Goal: Transaction & Acquisition: Obtain resource

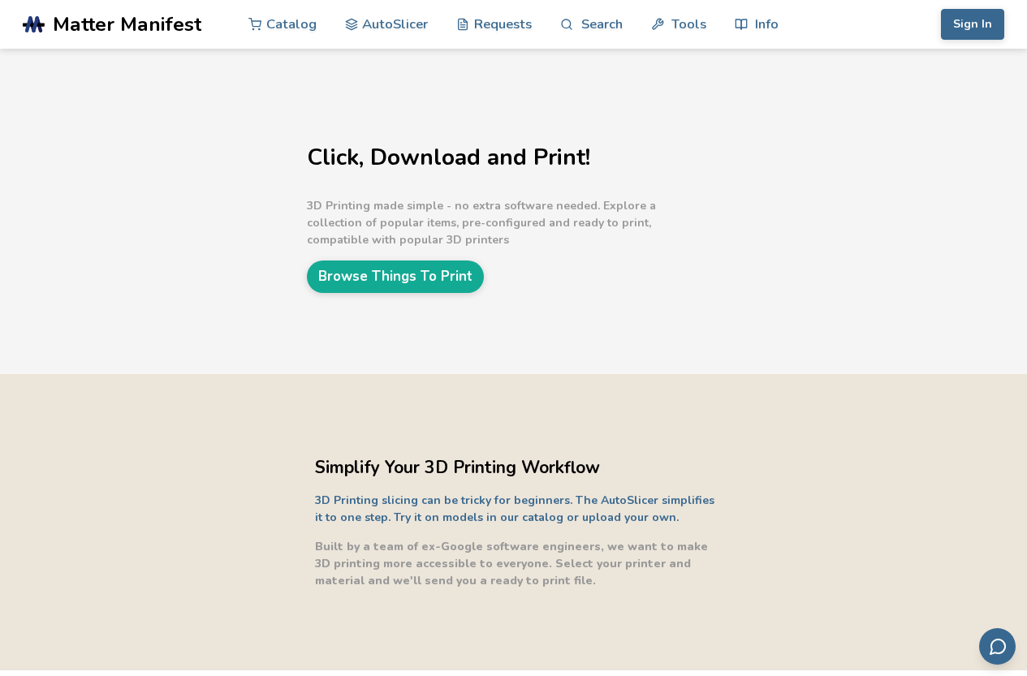
drag, startPoint x: 0, startPoint y: 0, endPoint x: 841, endPoint y: 234, distance: 873.1
click at [287, 22] on link "Catalog" at bounding box center [282, 24] width 68 height 49
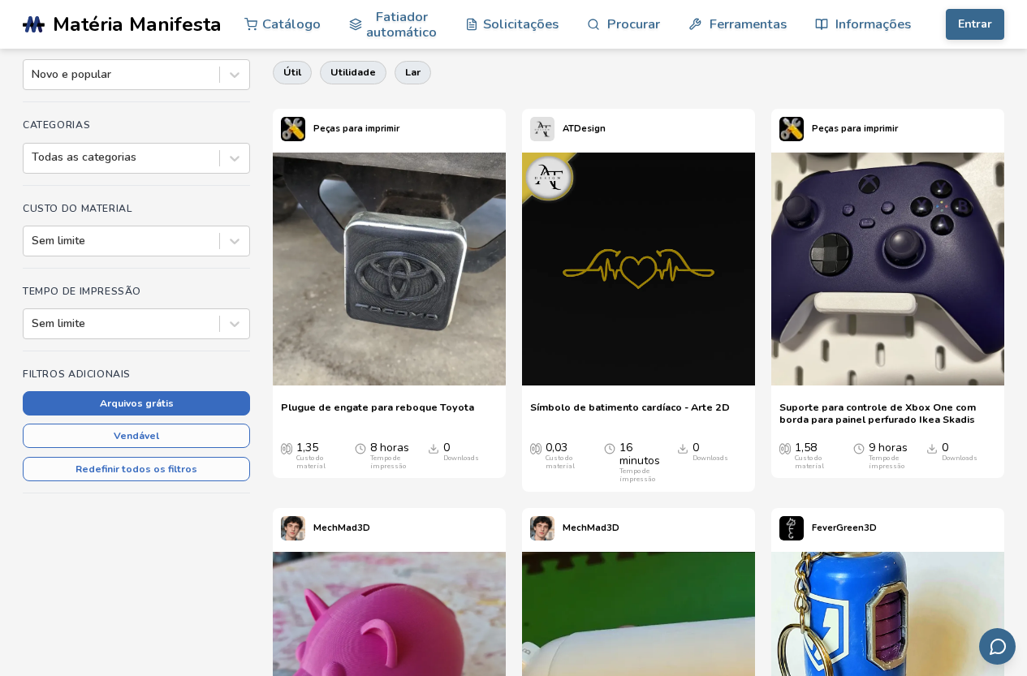
scroll to position [244, 0]
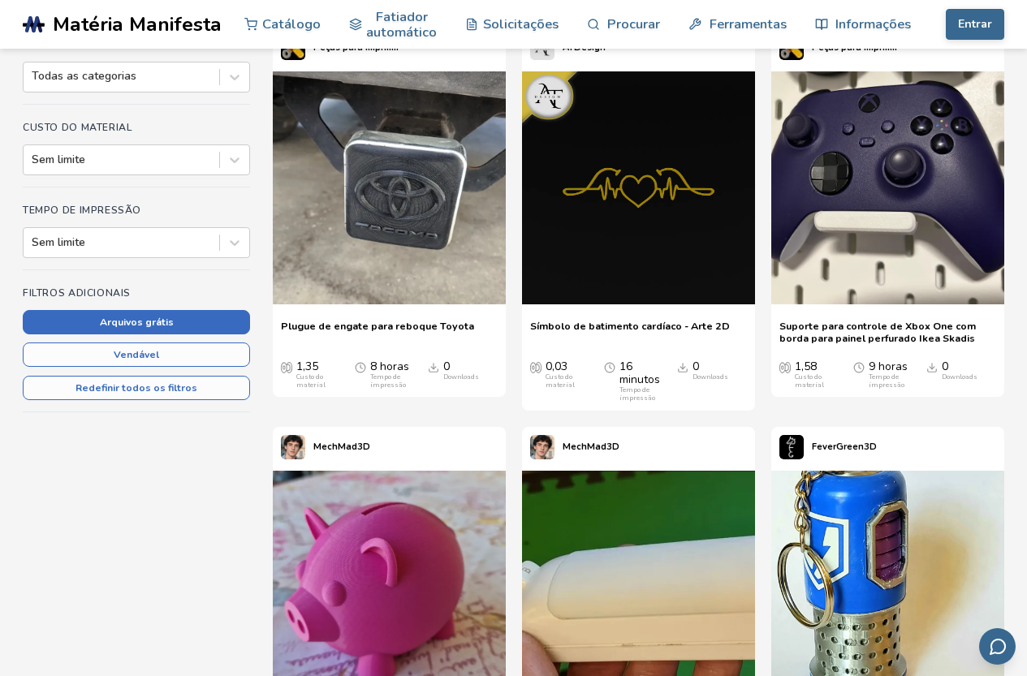
click at [151, 325] on font "Arquivos grátis" at bounding box center [137, 322] width 74 height 13
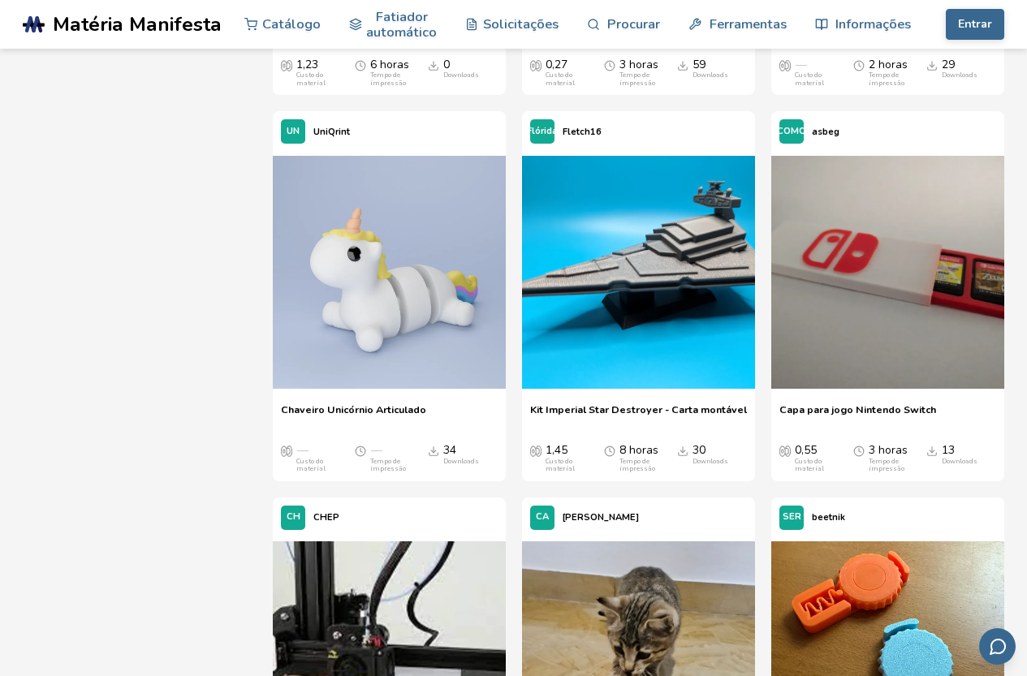
scroll to position [974, 0]
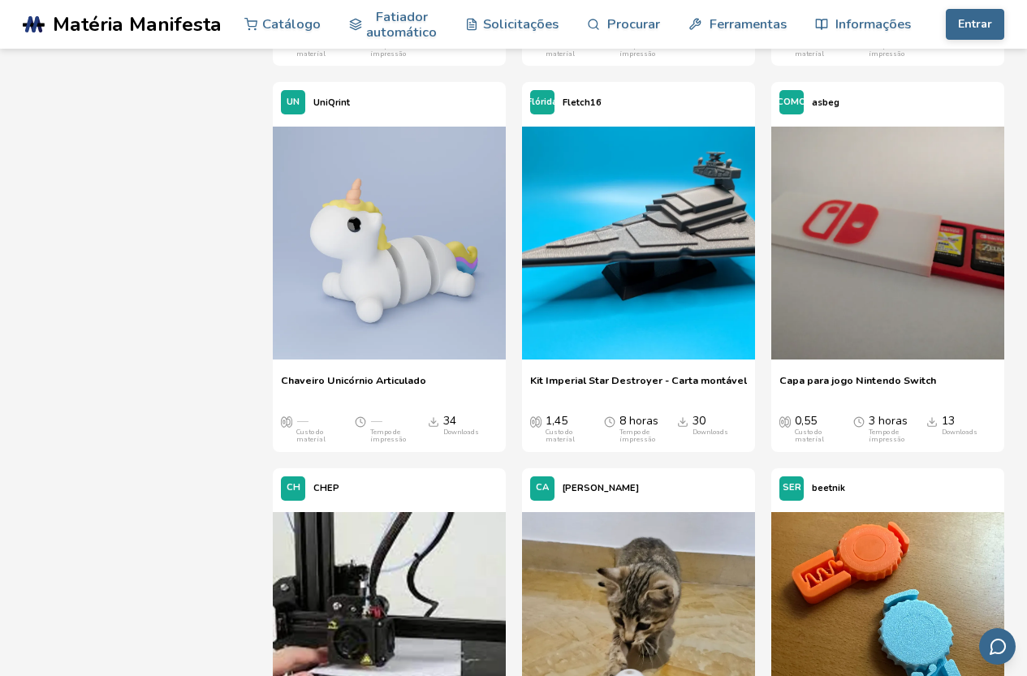
click at [643, 377] on font "Kit Imperial Star Destroyer - Carta montável" at bounding box center [638, 380] width 217 height 14
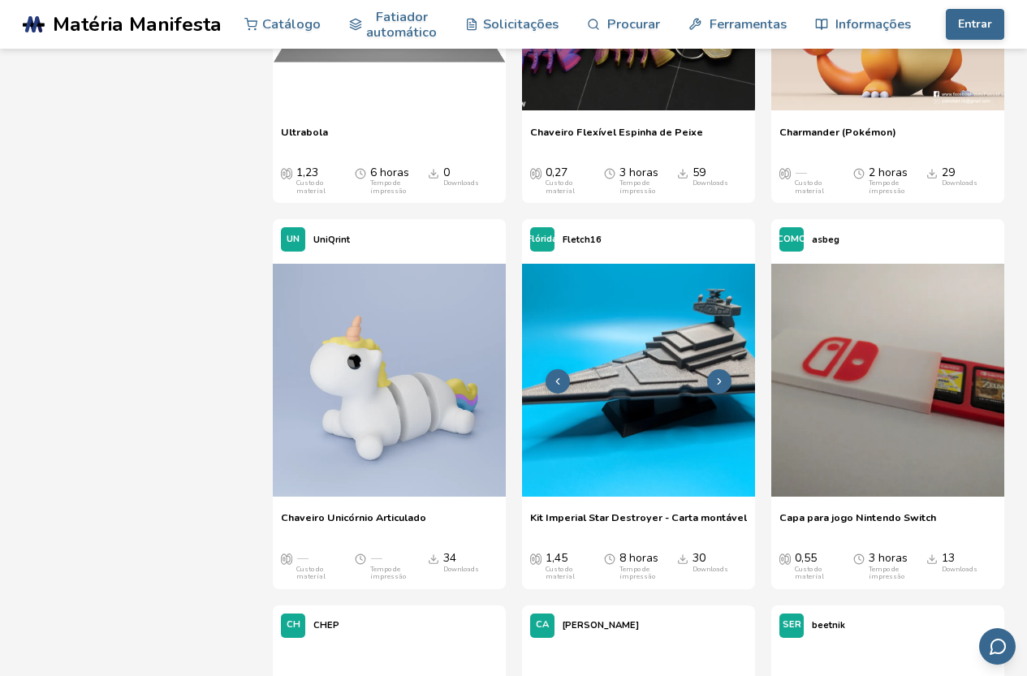
scroll to position [864, 0]
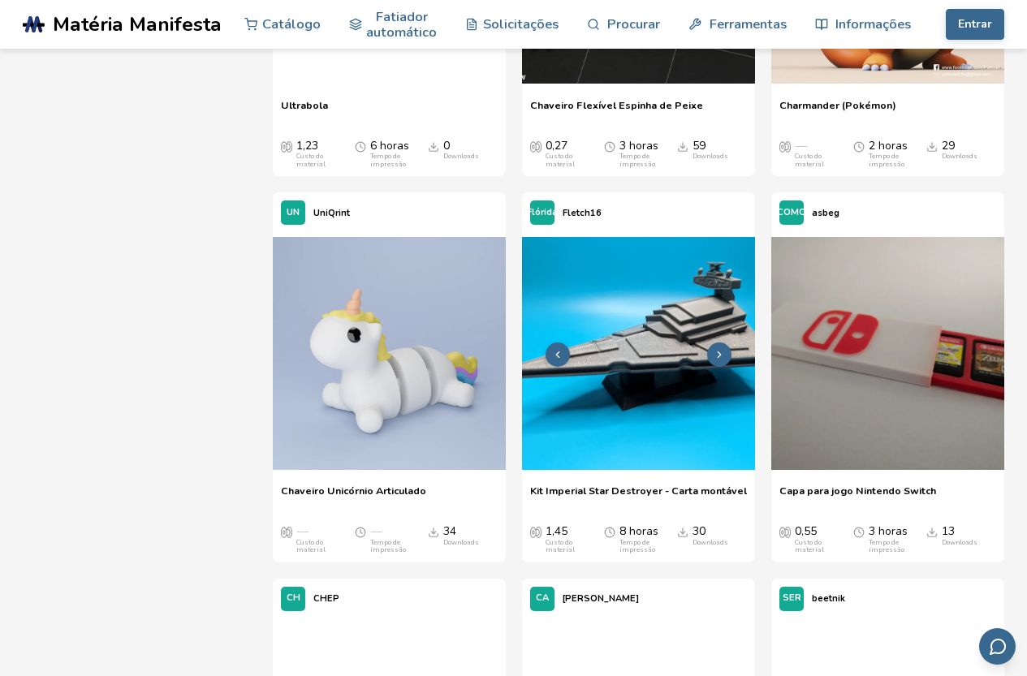
click at [714, 357] on icon at bounding box center [719, 354] width 11 height 11
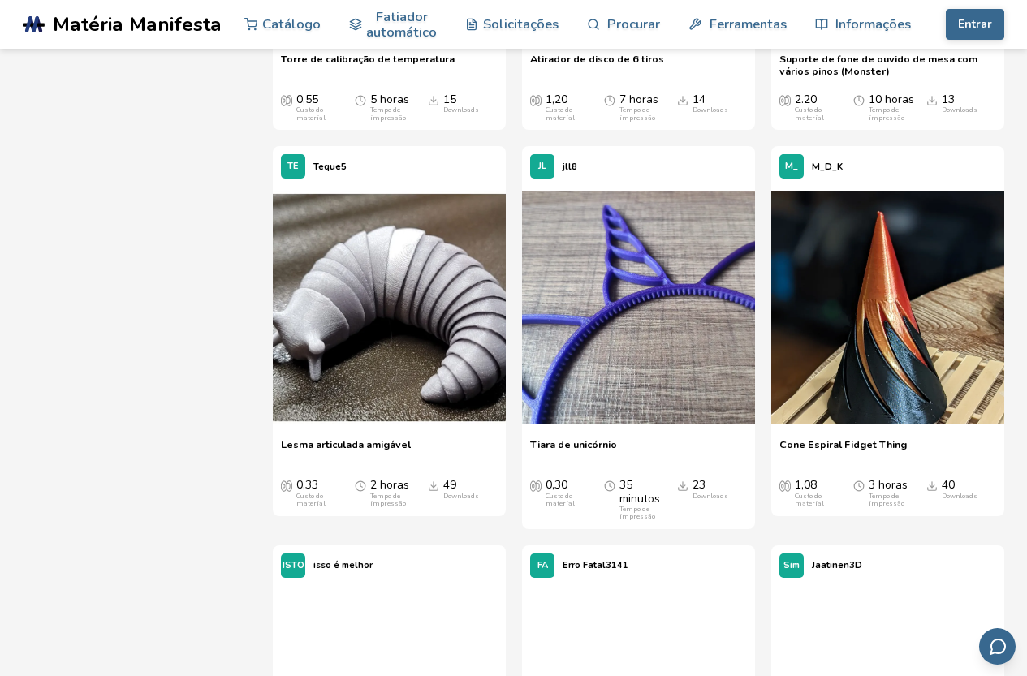
scroll to position [2163, 0]
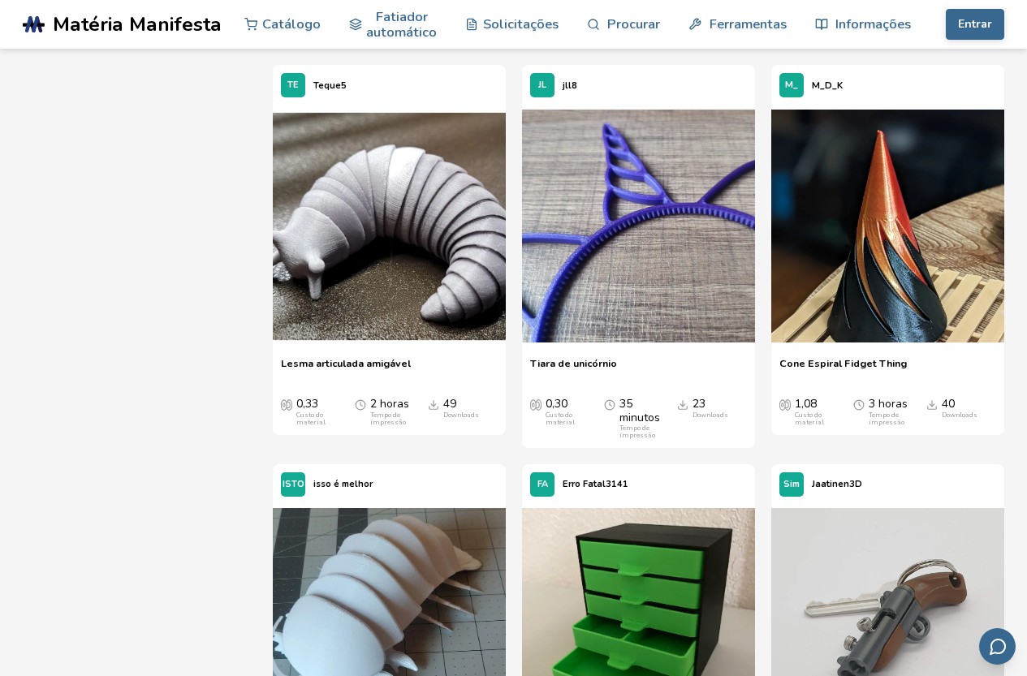
click at [566, 365] on font "Tiara de unicórnio" at bounding box center [573, 363] width 87 height 14
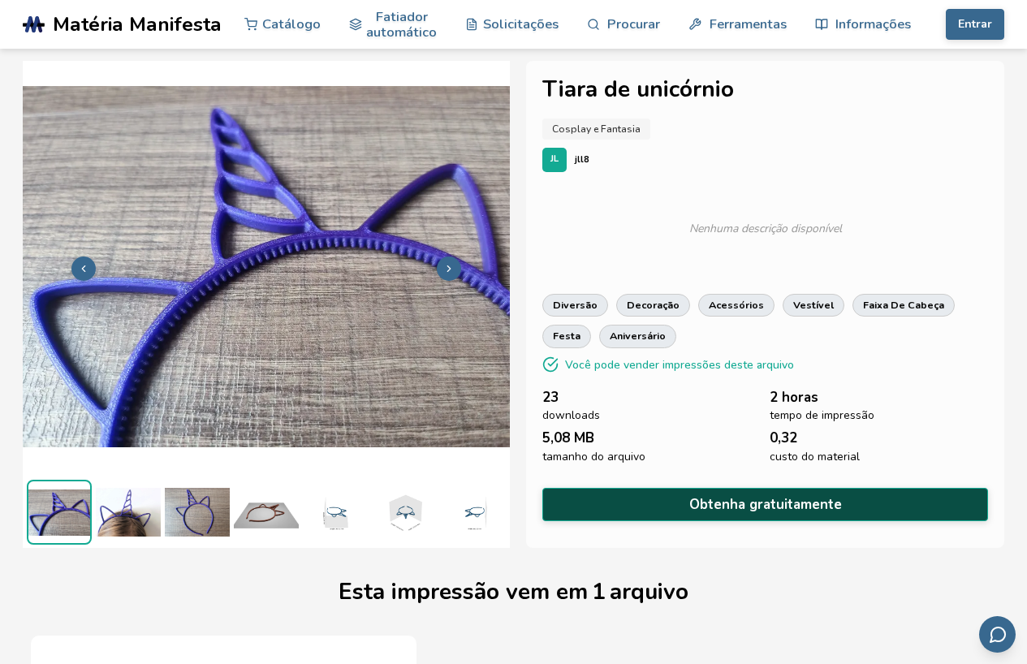
click at [728, 504] on font "Obtenha gratuitamente" at bounding box center [765, 504] width 153 height 19
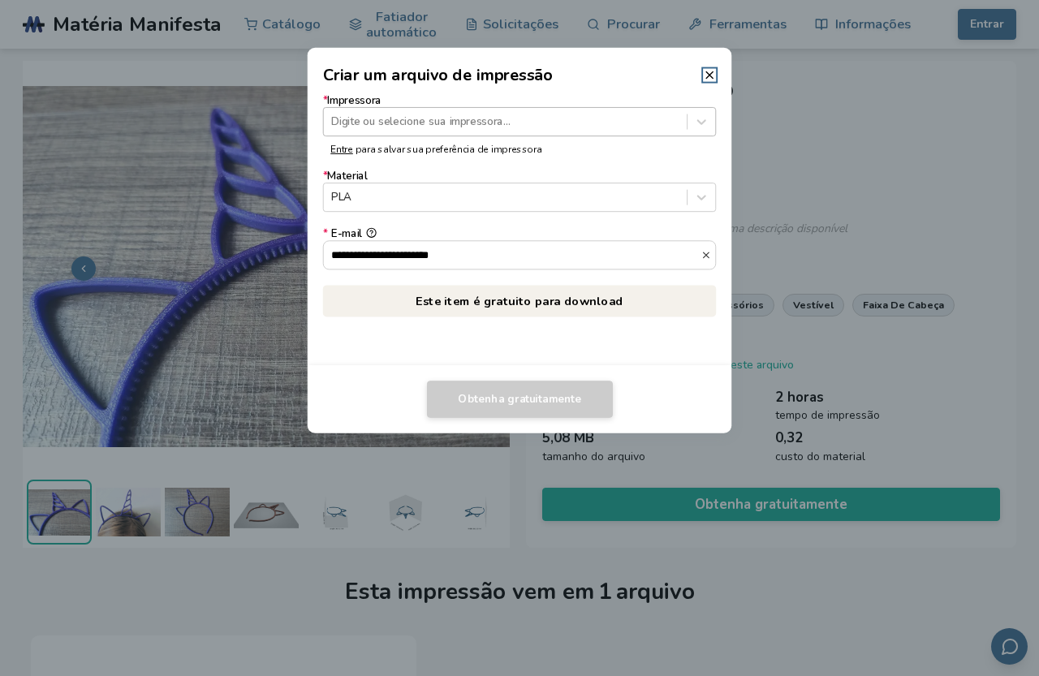
click at [417, 115] on div at bounding box center [505, 121] width 348 height 15
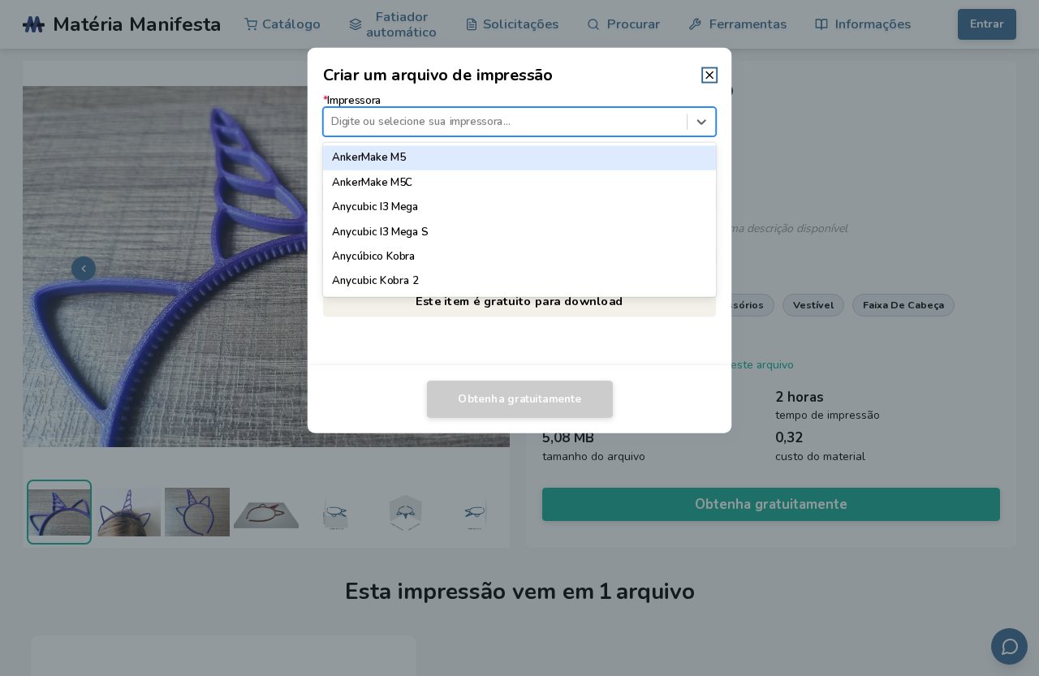
click at [360, 159] on font "AnkerMake M5" at bounding box center [368, 157] width 73 height 15
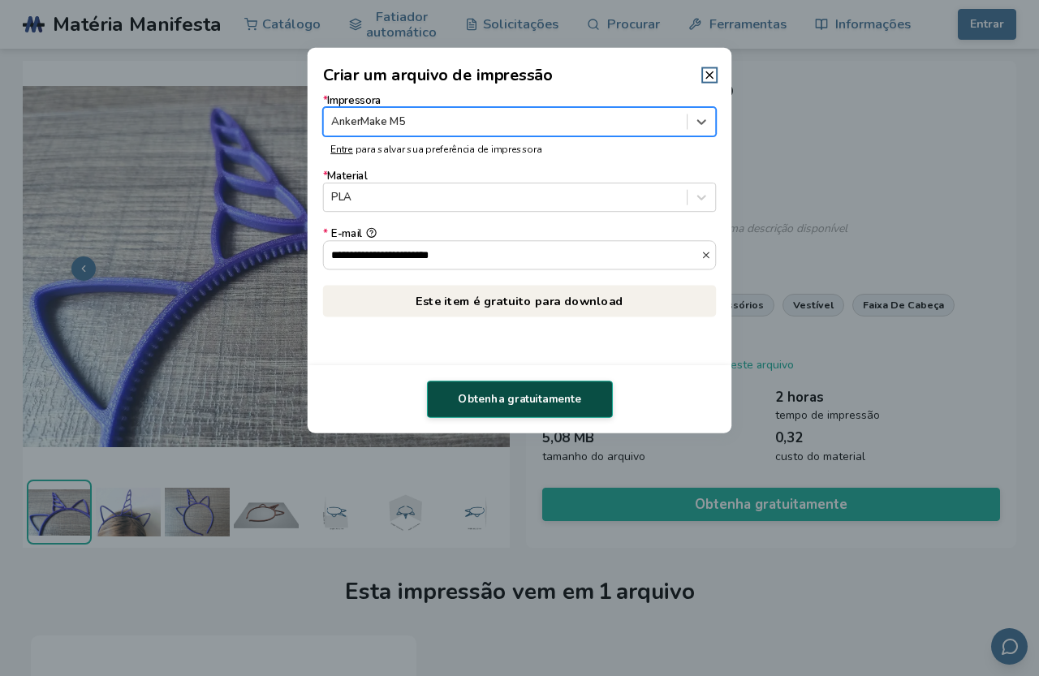
click at [531, 399] on font "Obtenha gratuitamente" at bounding box center [519, 398] width 123 height 15
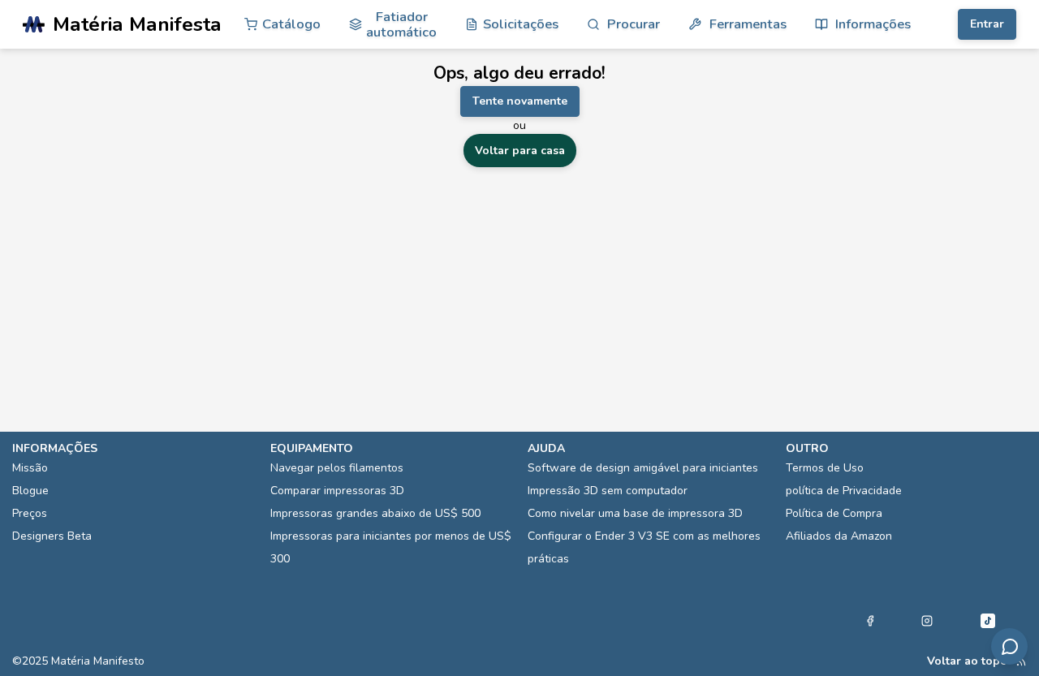
click at [515, 154] on font "Voltar para casa" at bounding box center [520, 150] width 90 height 15
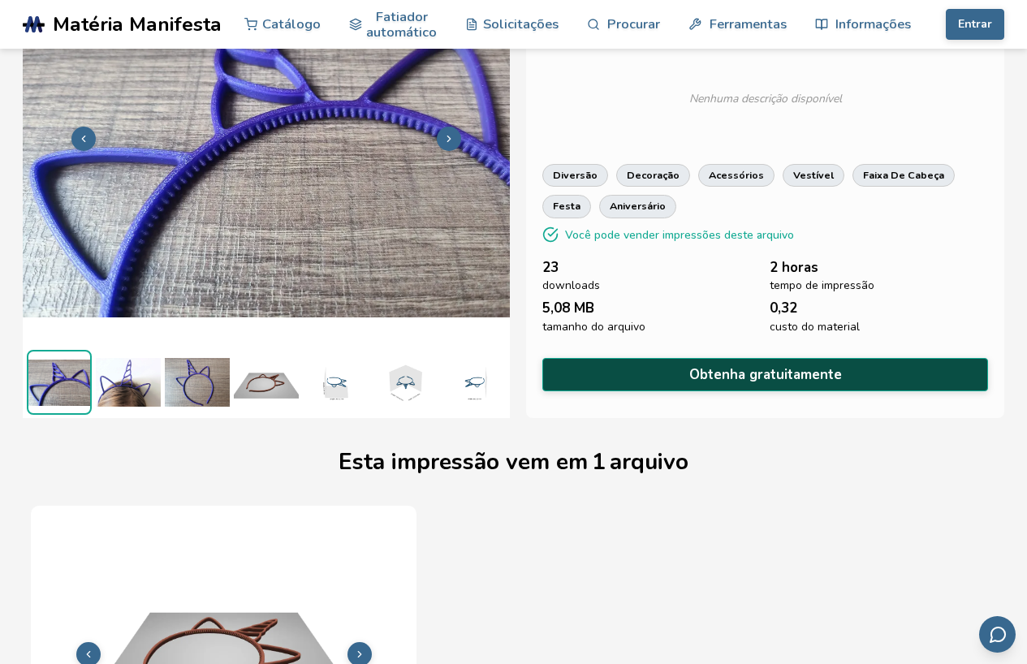
click at [758, 368] on font "Obtenha gratuitamente" at bounding box center [765, 374] width 153 height 19
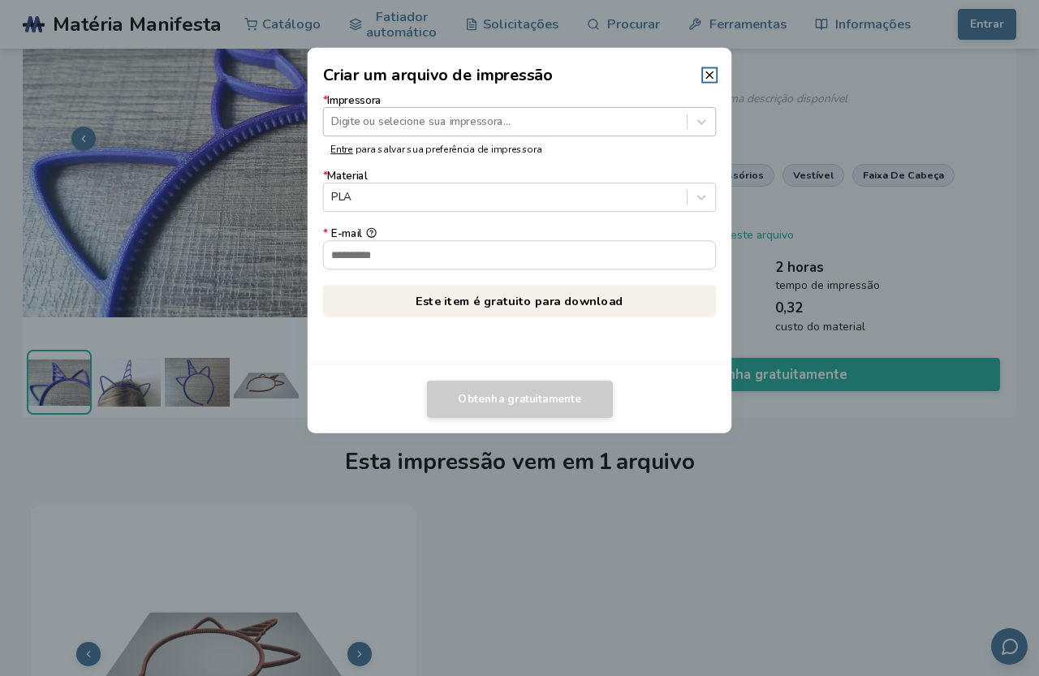
click at [396, 120] on div at bounding box center [505, 121] width 348 height 15
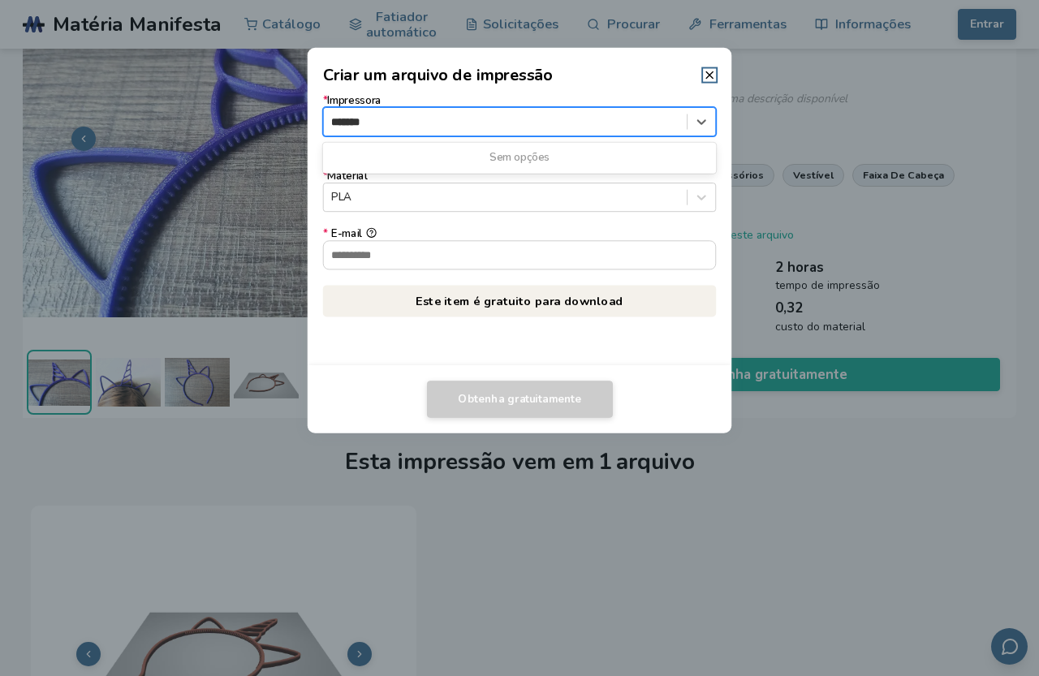
type input "*******"
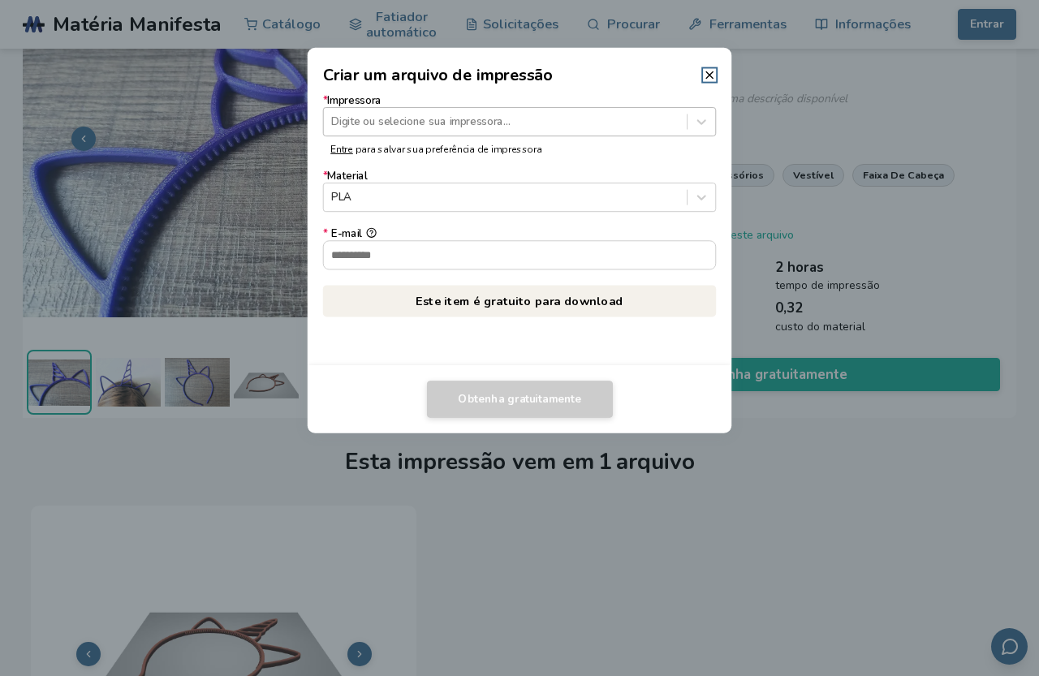
click at [483, 125] on div at bounding box center [505, 121] width 348 height 15
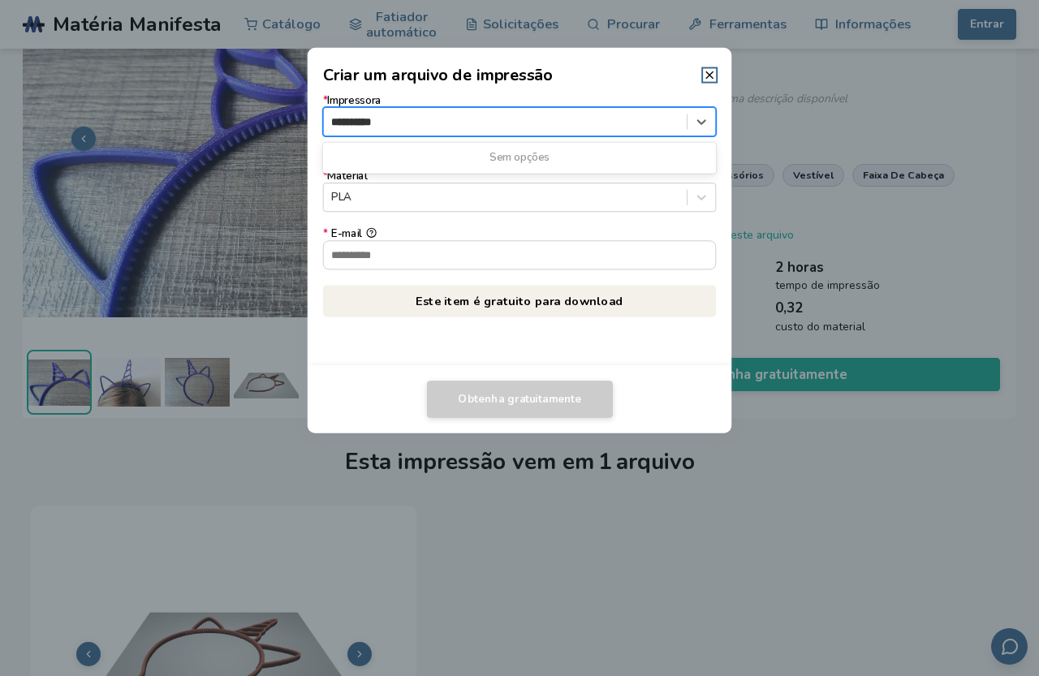
type input "**********"
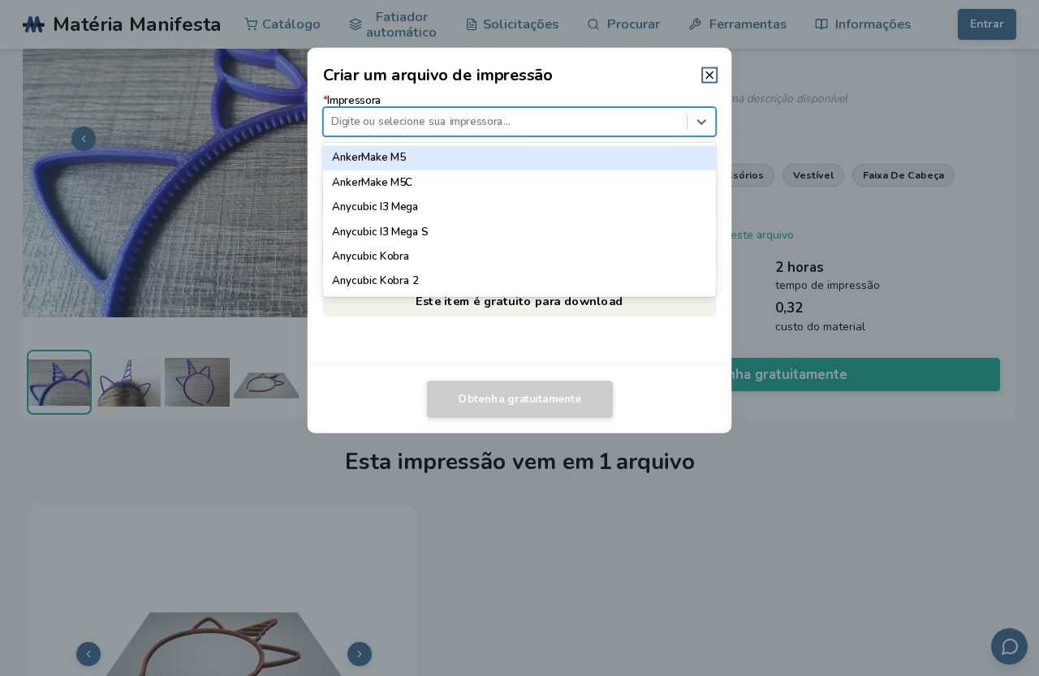
click at [366, 124] on div at bounding box center [505, 121] width 348 height 15
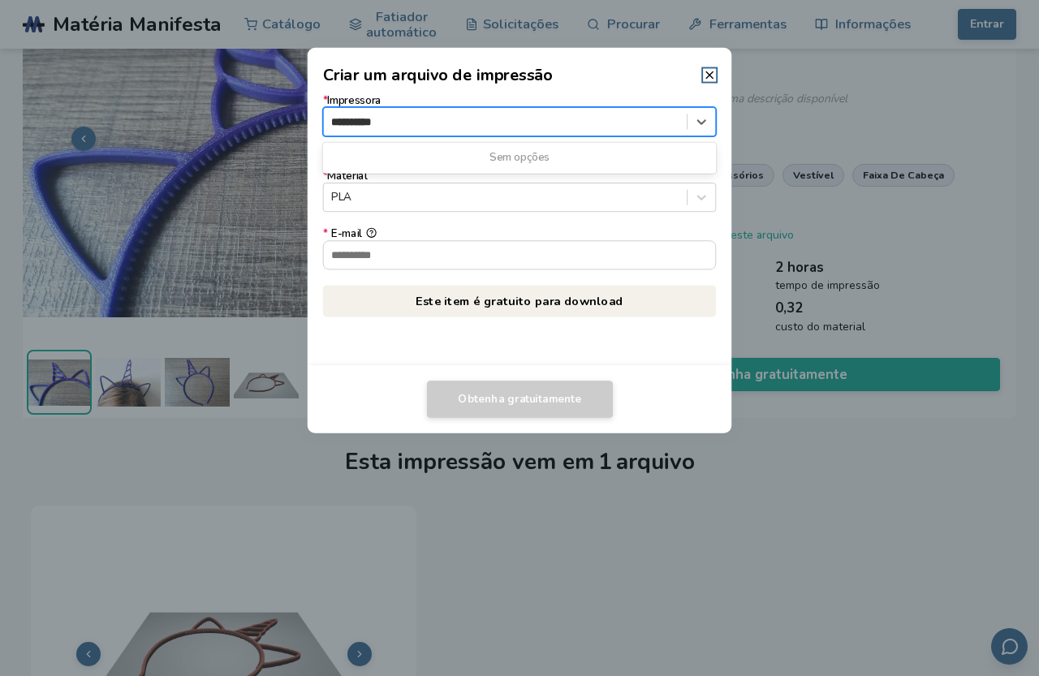
type input "**********"
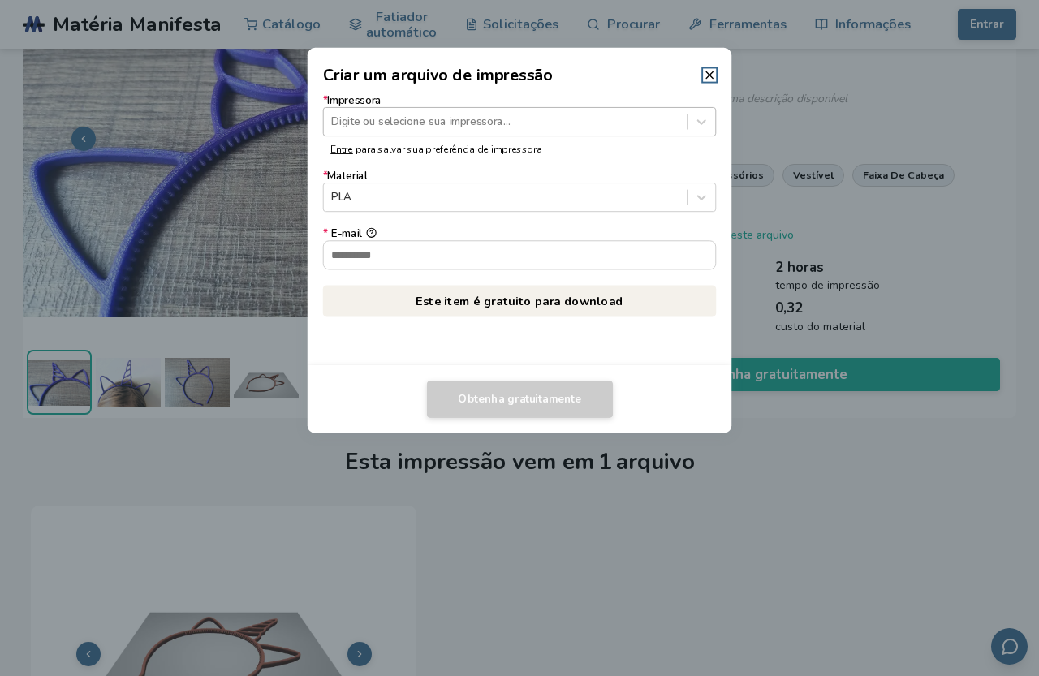
click at [365, 119] on div at bounding box center [505, 121] width 348 height 15
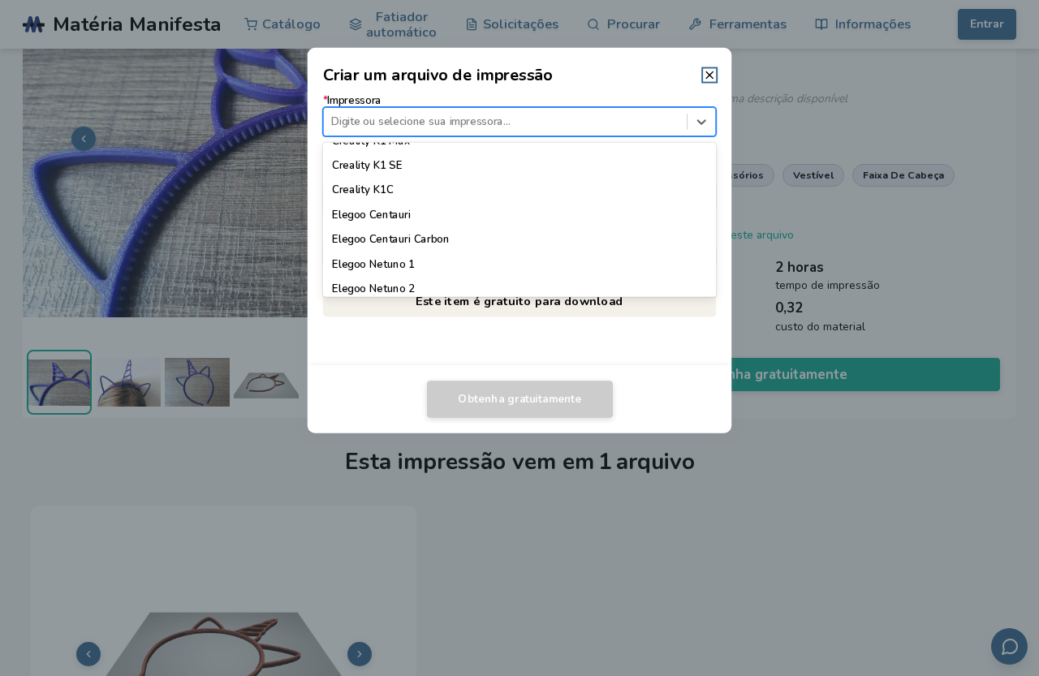
scroll to position [406, 0]
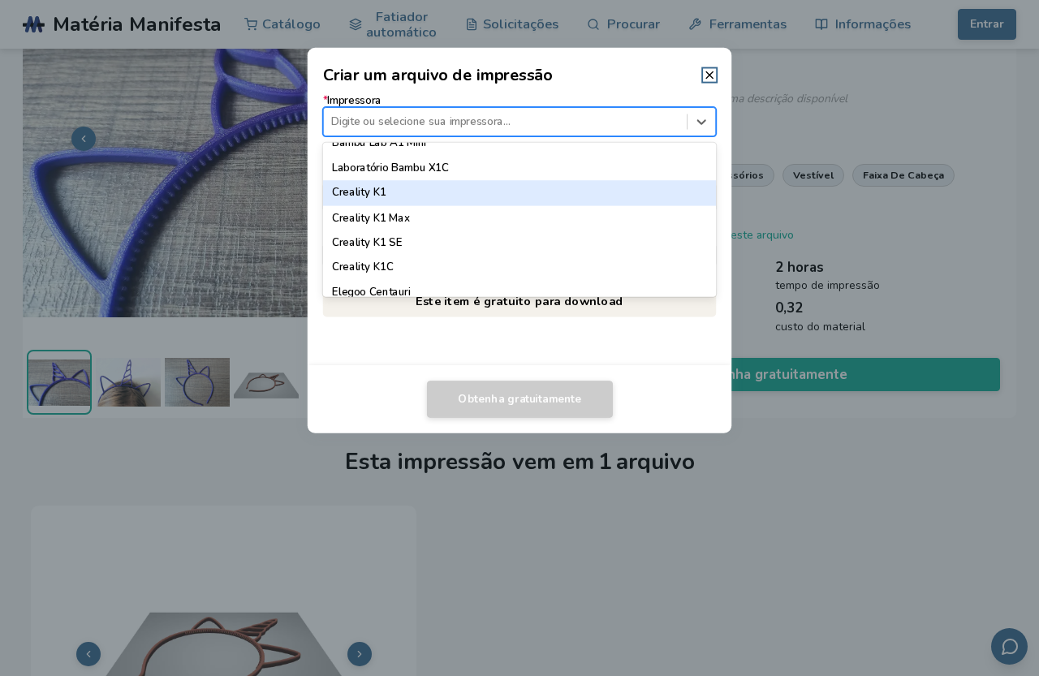
click at [374, 192] on font "Creality K1" at bounding box center [359, 192] width 54 height 15
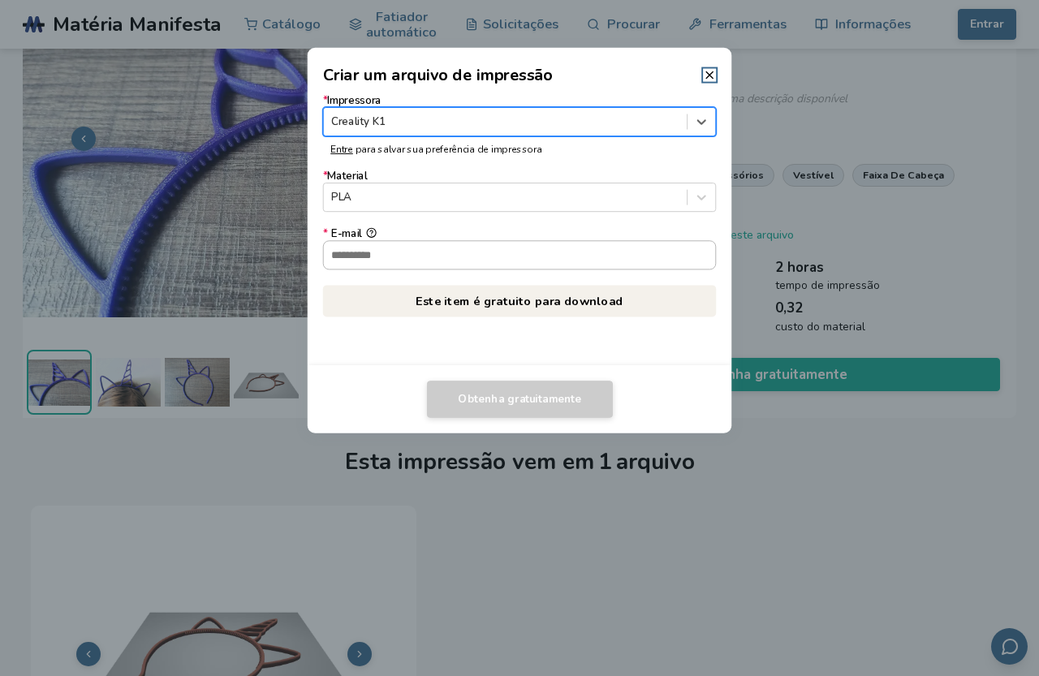
click at [357, 261] on input "* E-mail" at bounding box center [520, 255] width 392 height 28
type input "**********"
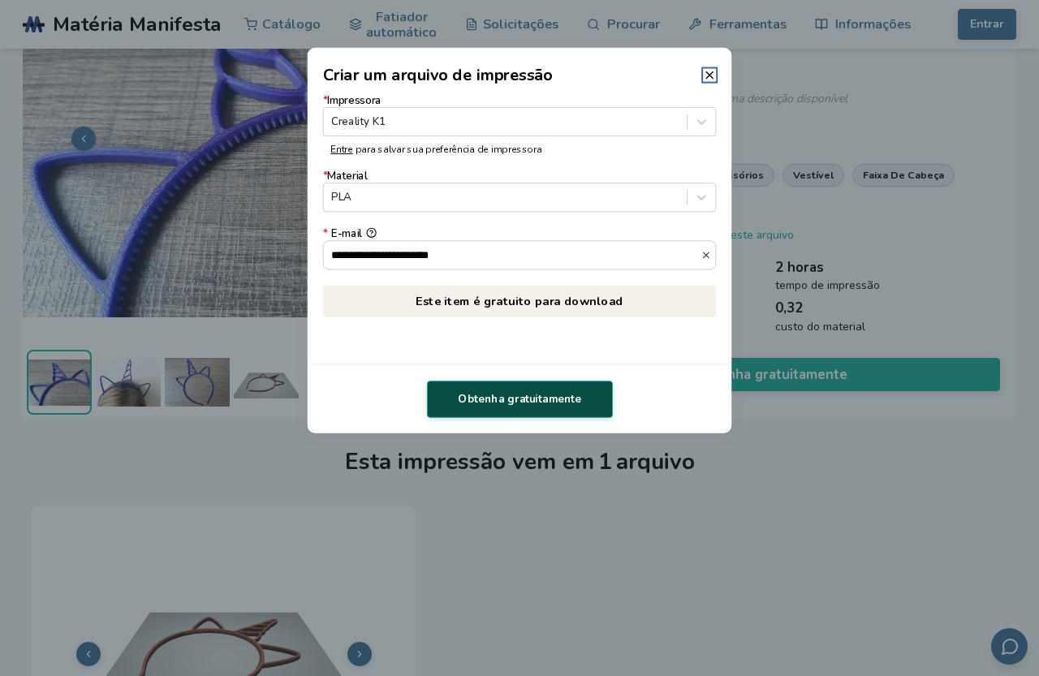
click at [512, 398] on font "Obtenha gratuitamente" at bounding box center [519, 398] width 123 height 15
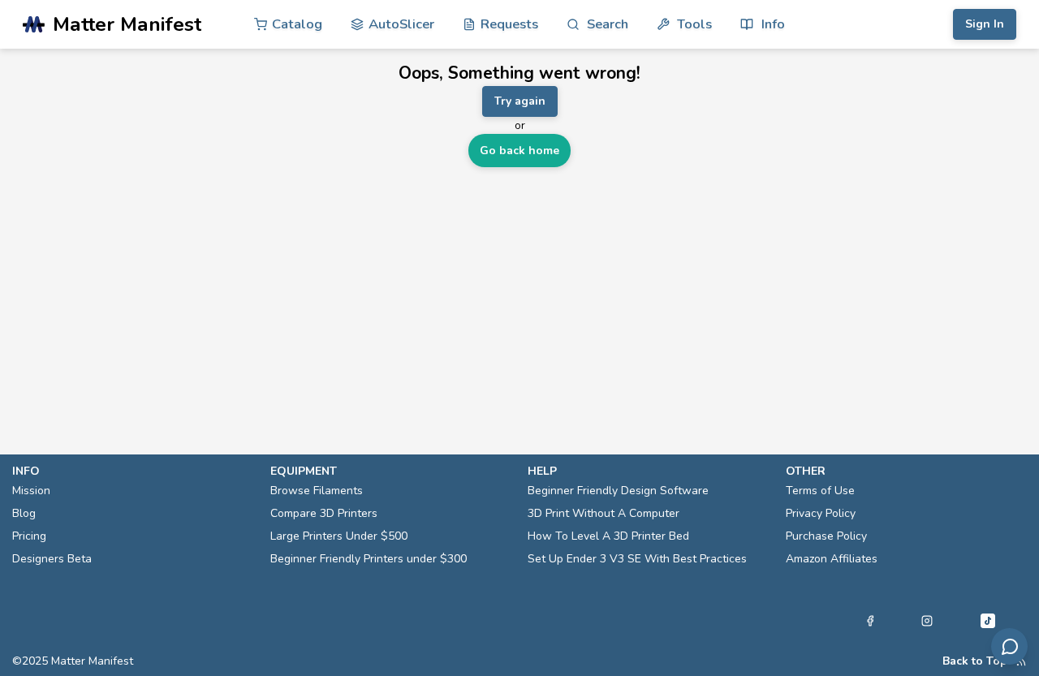
scroll to position [0, 0]
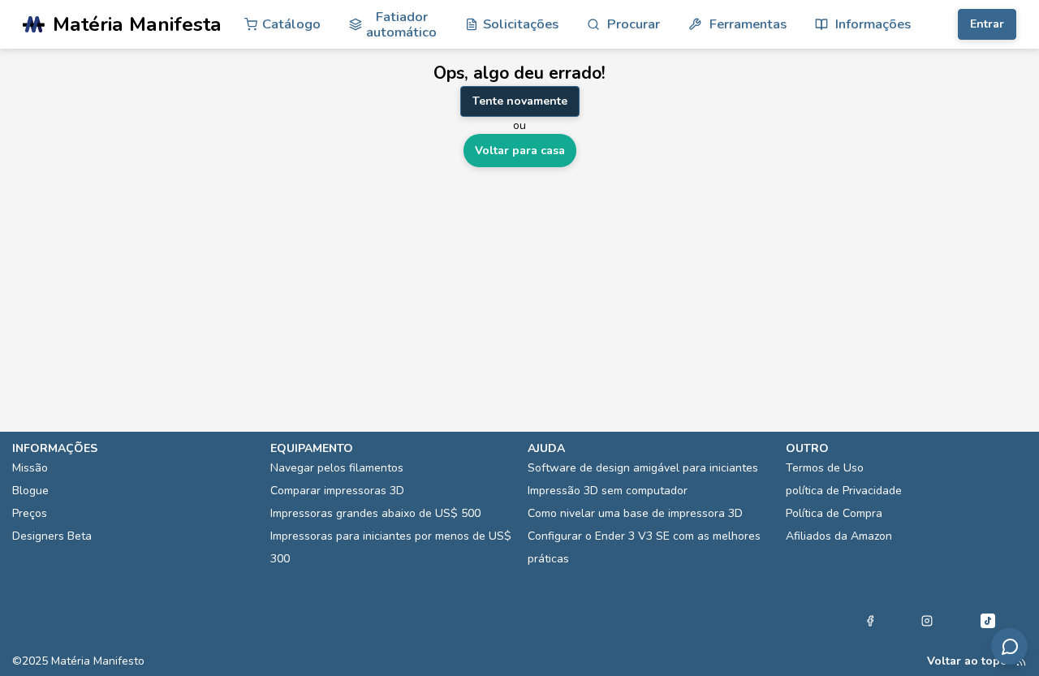
click at [524, 93] on font "Tente novamente" at bounding box center [520, 100] width 95 height 15
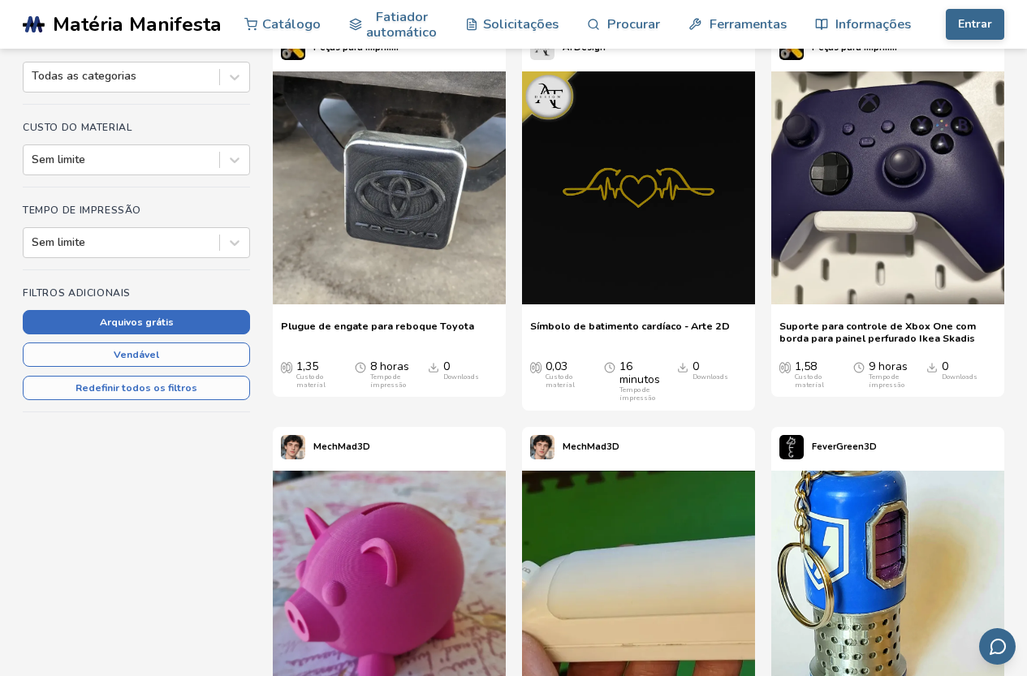
click at [143, 322] on font "Arquivos grátis" at bounding box center [137, 322] width 74 height 13
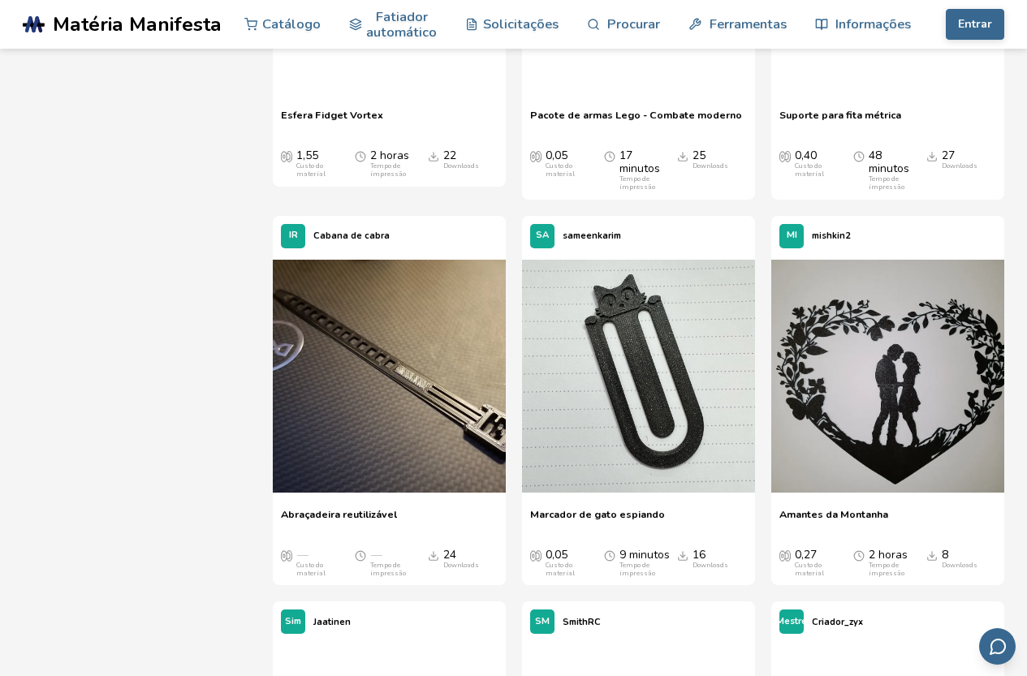
scroll to position [10717, 0]
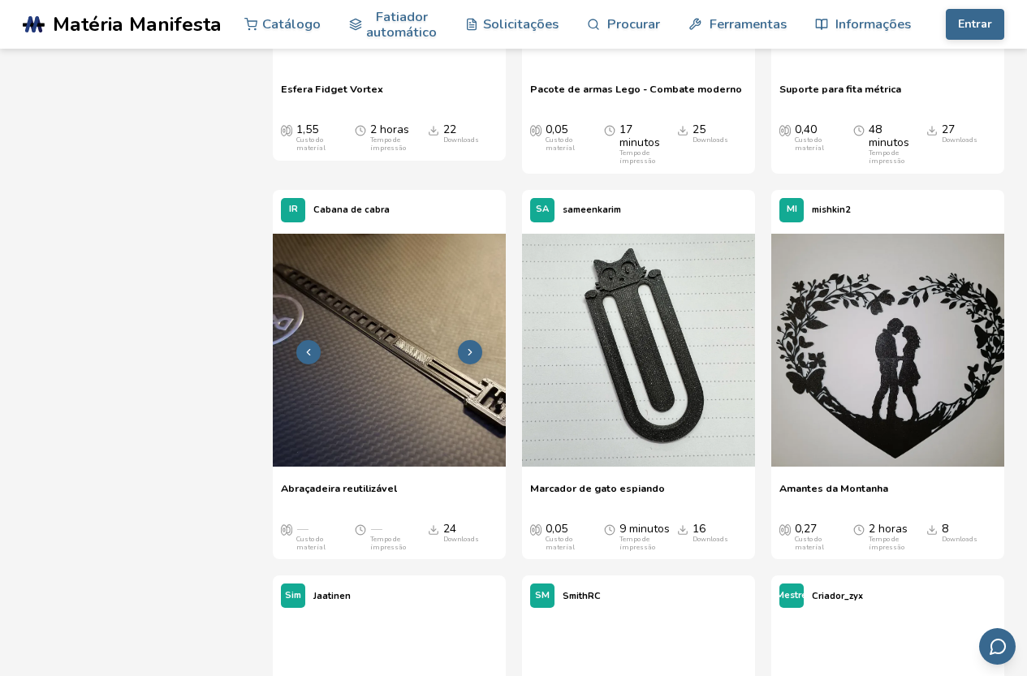
click at [365, 452] on img at bounding box center [389, 350] width 233 height 233
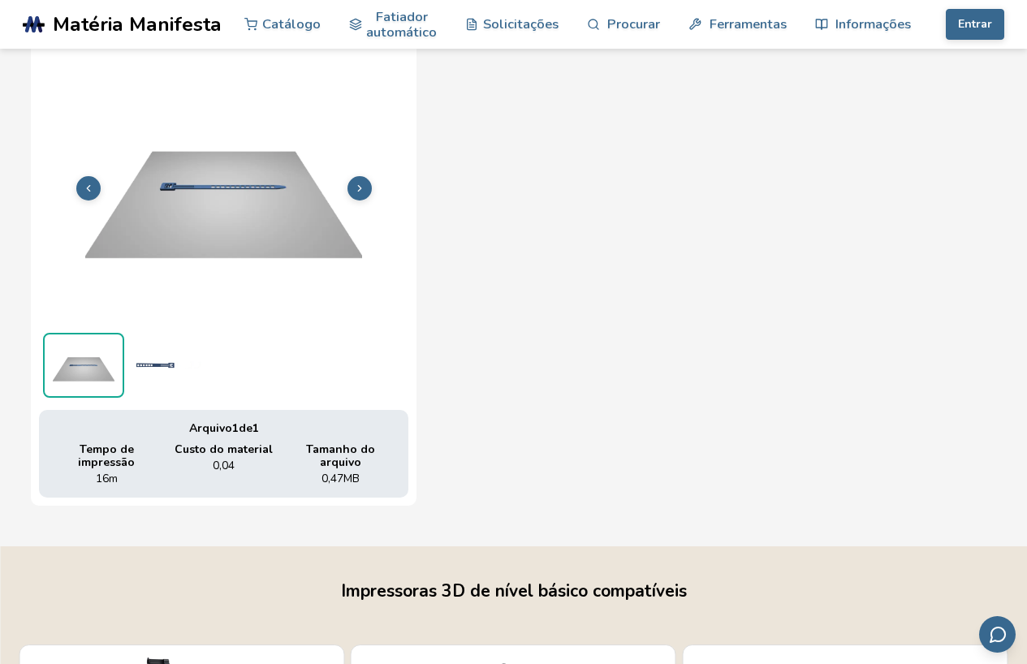
scroll to position [567, 0]
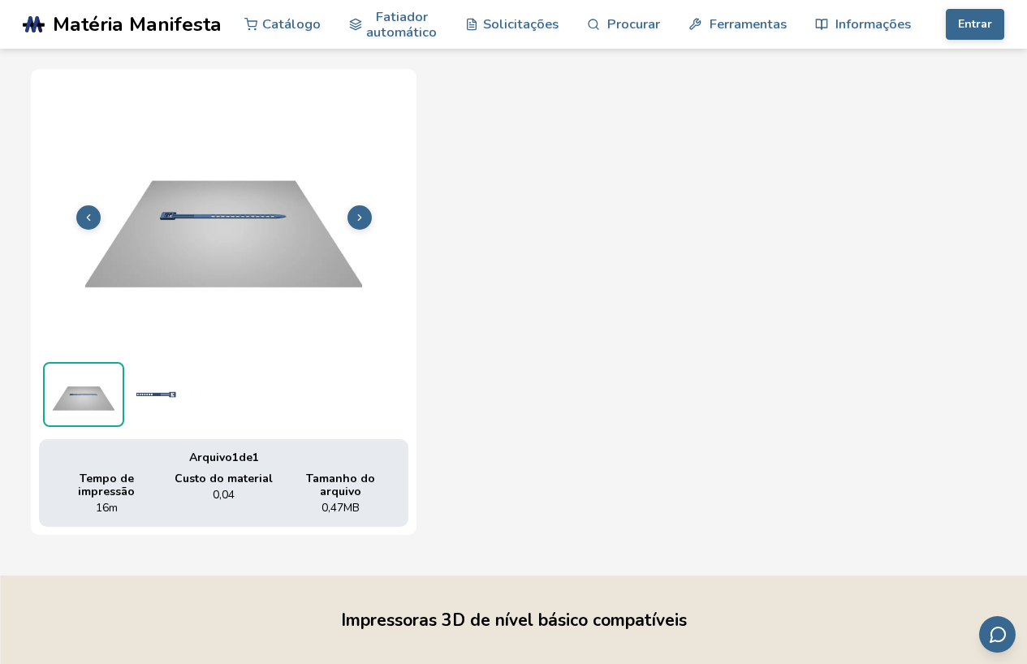
click at [356, 218] on icon at bounding box center [359, 217] width 11 height 11
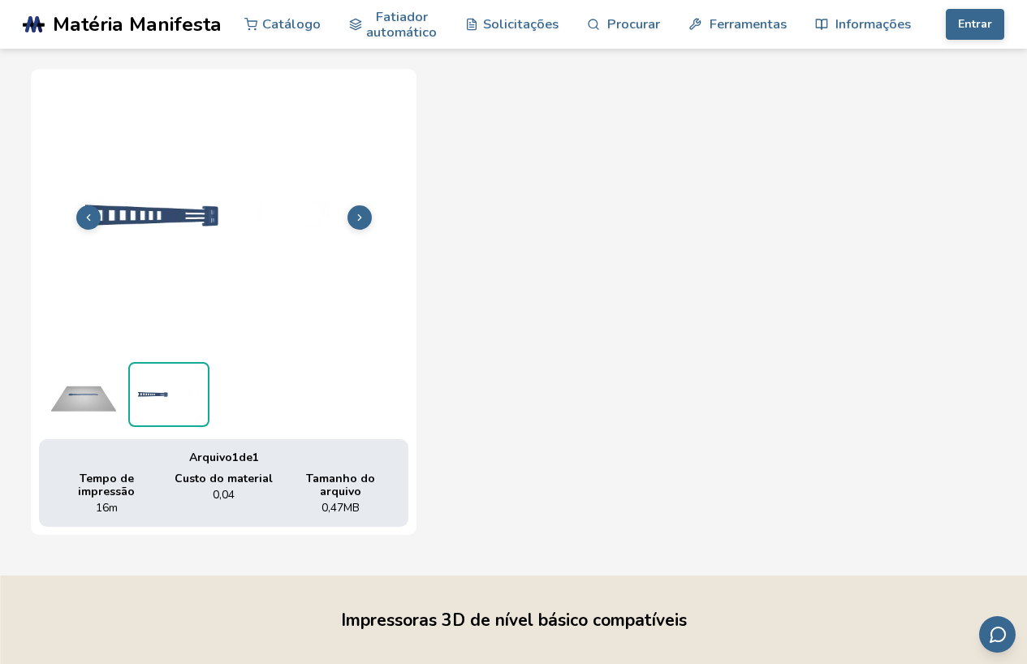
click at [356, 218] on icon at bounding box center [359, 217] width 11 height 11
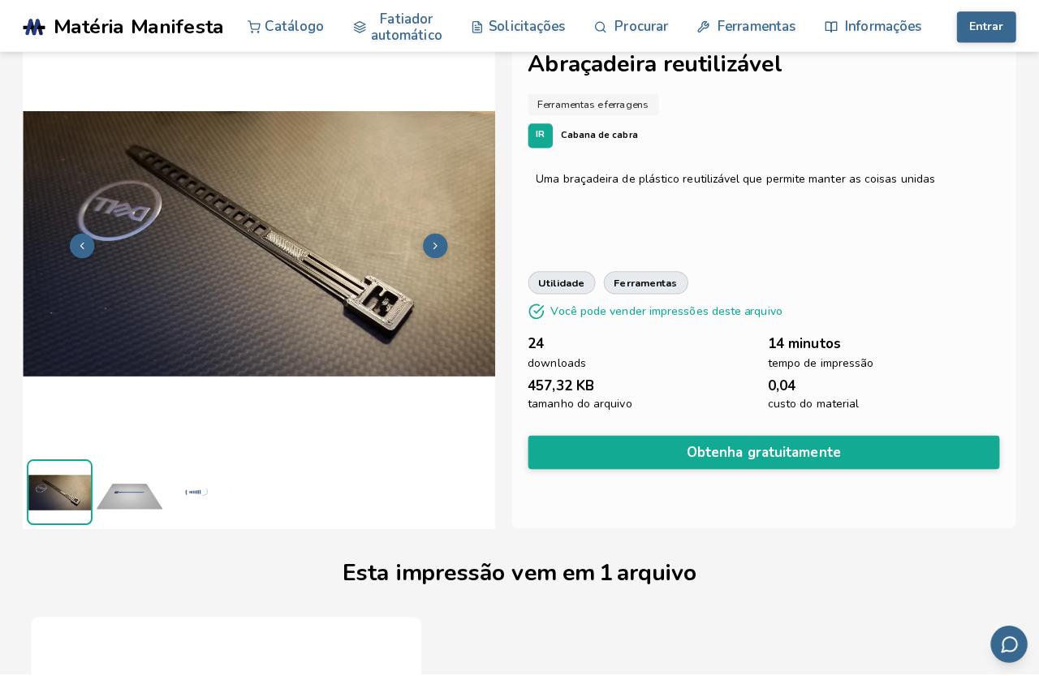
scroll to position [0, 0]
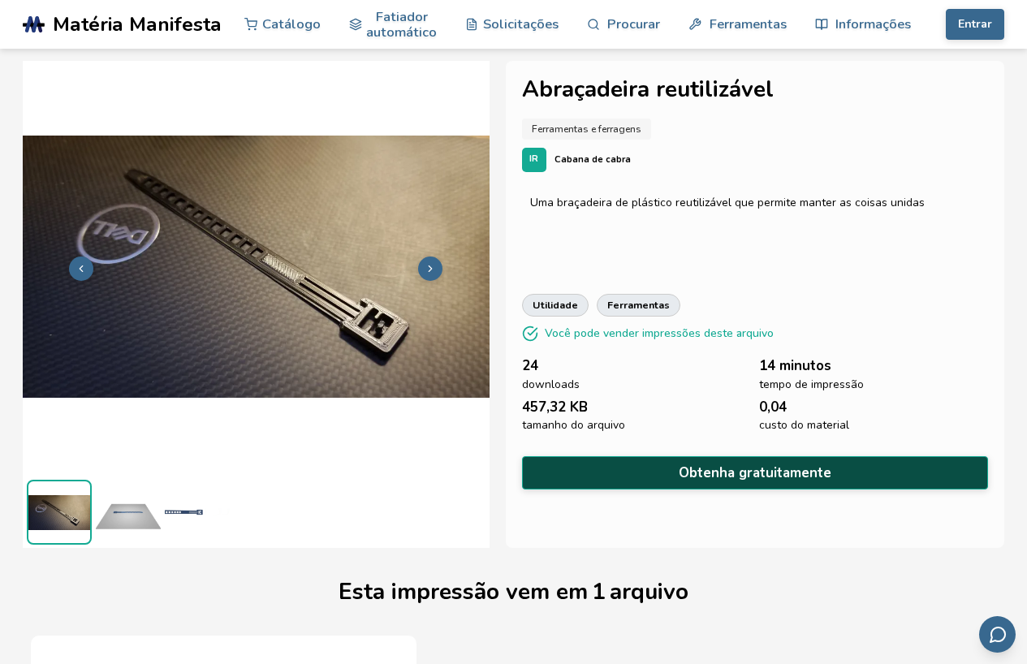
click at [753, 469] on font "Obtenha gratuitamente" at bounding box center [755, 473] width 153 height 19
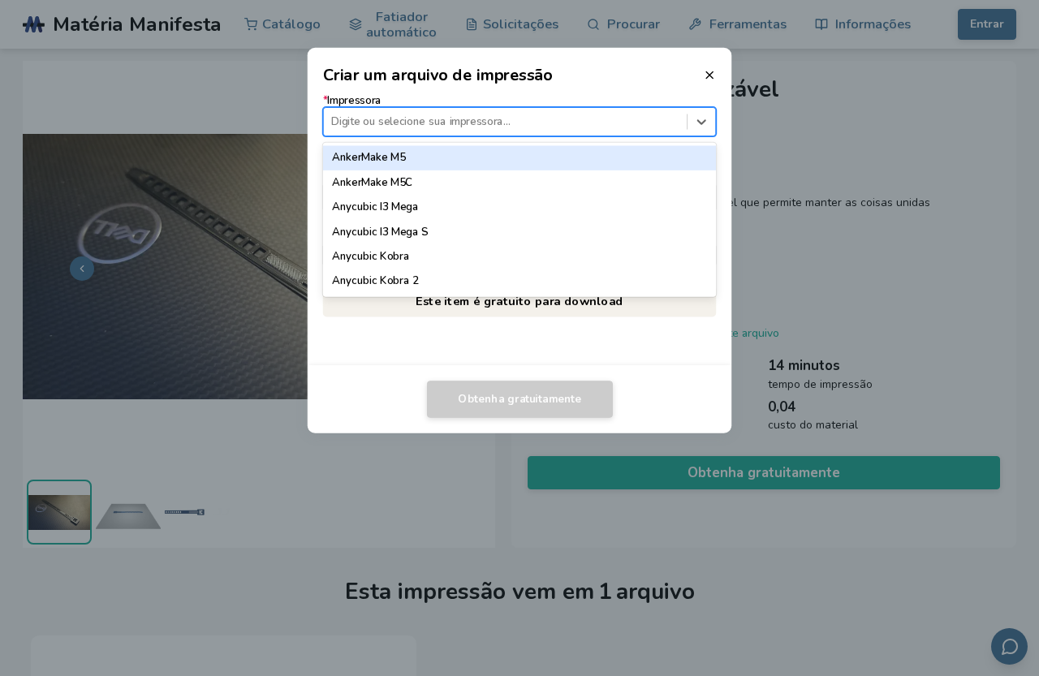
click at [386, 110] on div "Digite ou selecione sua impressora..." at bounding box center [520, 121] width 394 height 29
click at [388, 157] on font "AnkerMake M5" at bounding box center [368, 157] width 73 height 15
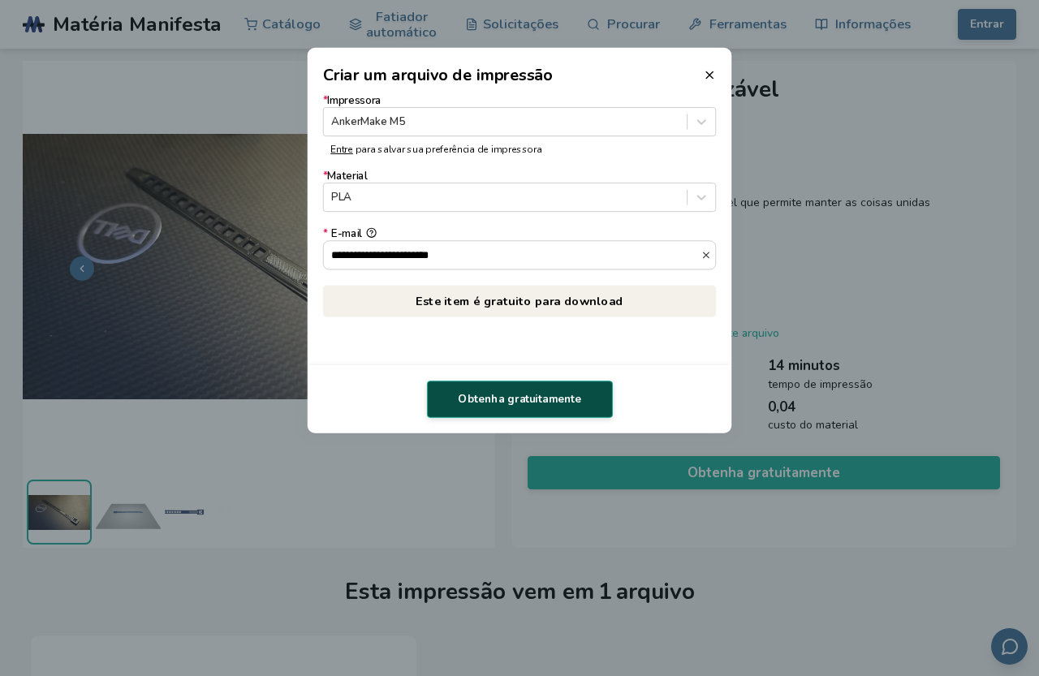
click at [492, 407] on button "Obtenha gratuitamente" at bounding box center [520, 399] width 186 height 37
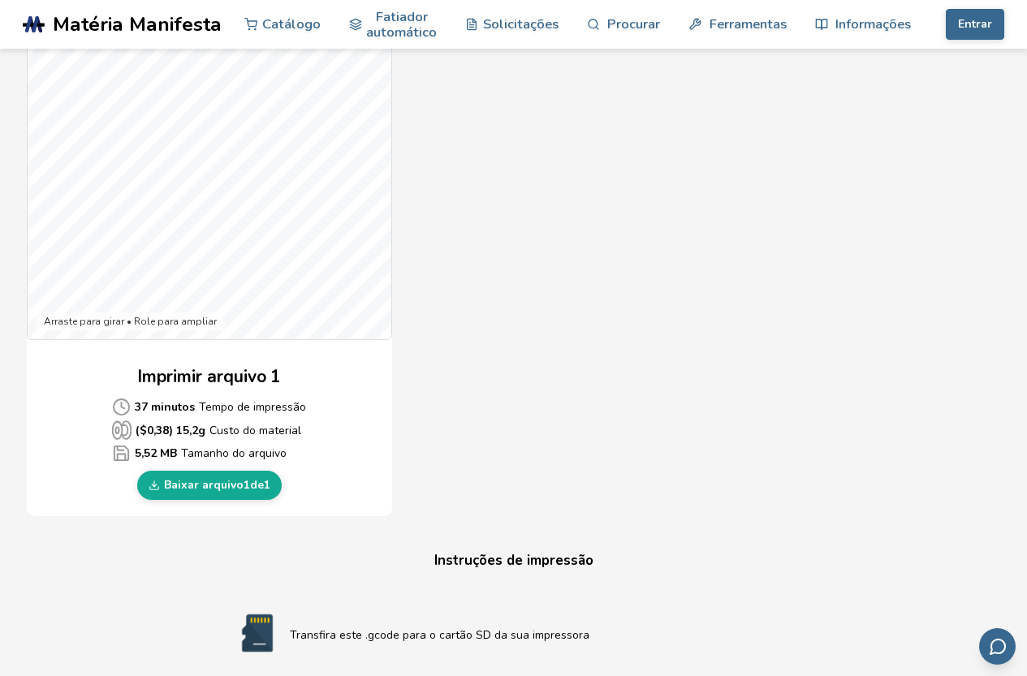
scroll to position [568, 0]
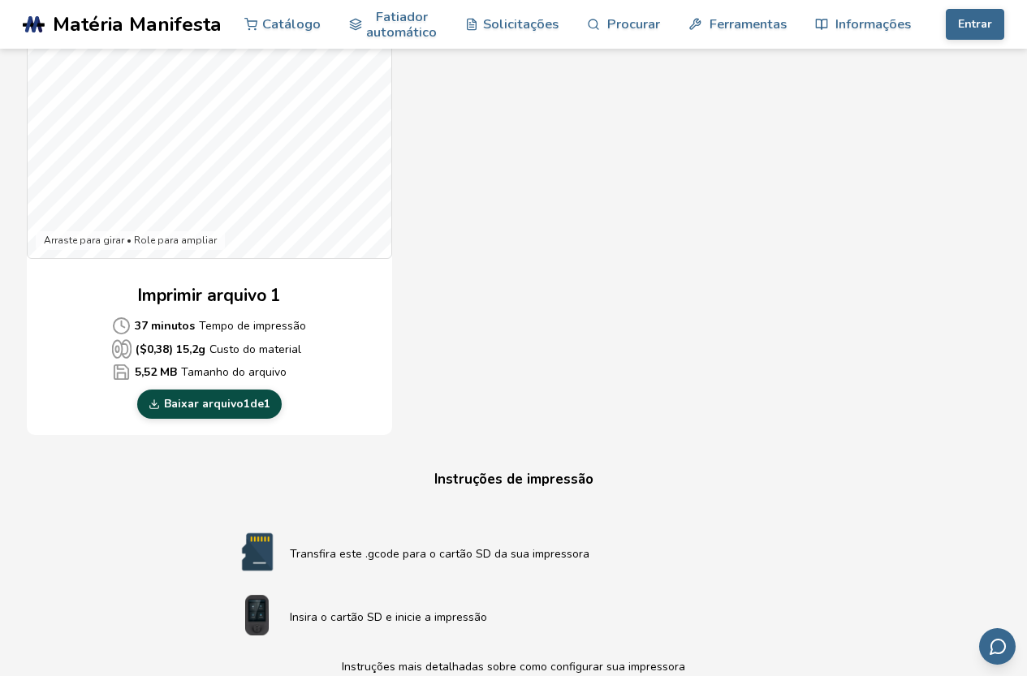
click at [183, 401] on font "Baixar arquivo" at bounding box center [204, 403] width 80 height 15
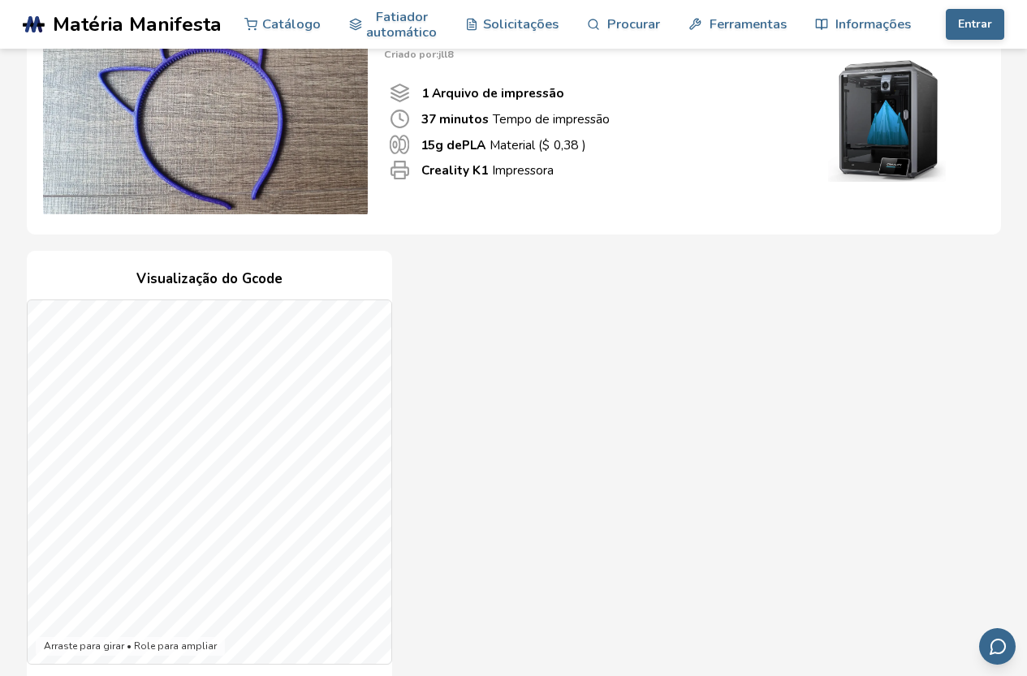
scroll to position [0, 0]
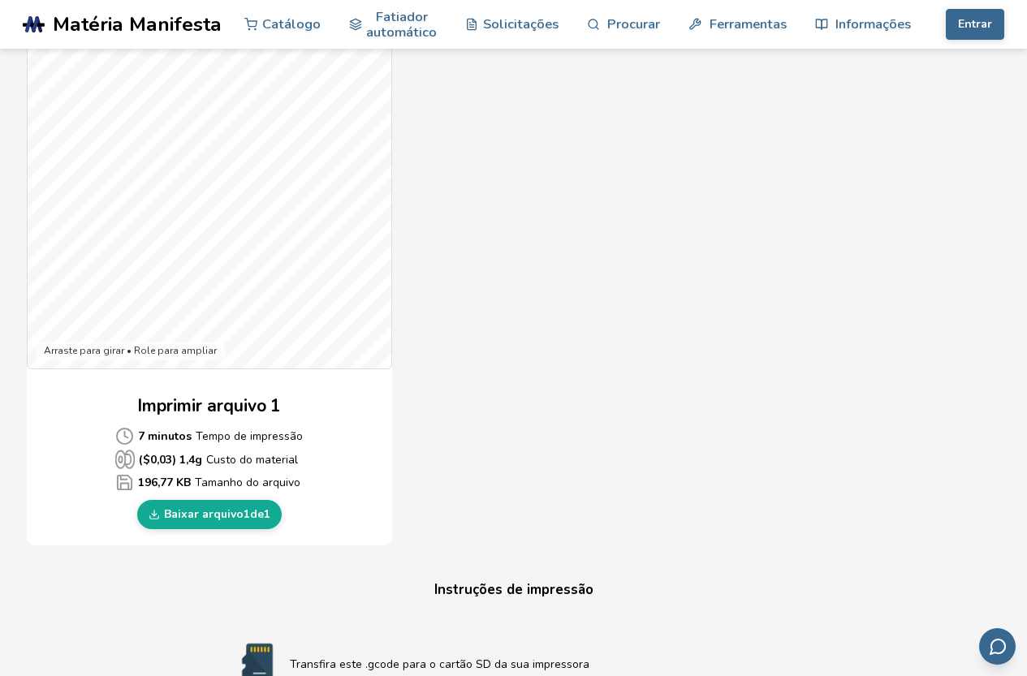
scroll to position [487, 0]
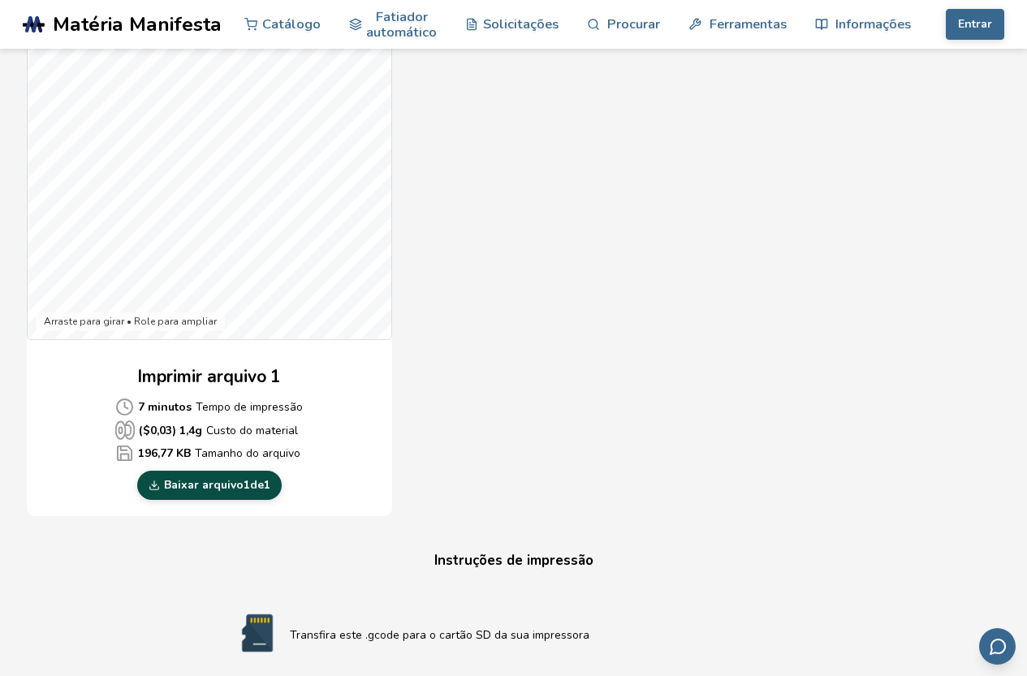
click at [204, 482] on font "Baixar arquivo" at bounding box center [204, 484] width 80 height 15
